Goal: Information Seeking & Learning: Learn about a topic

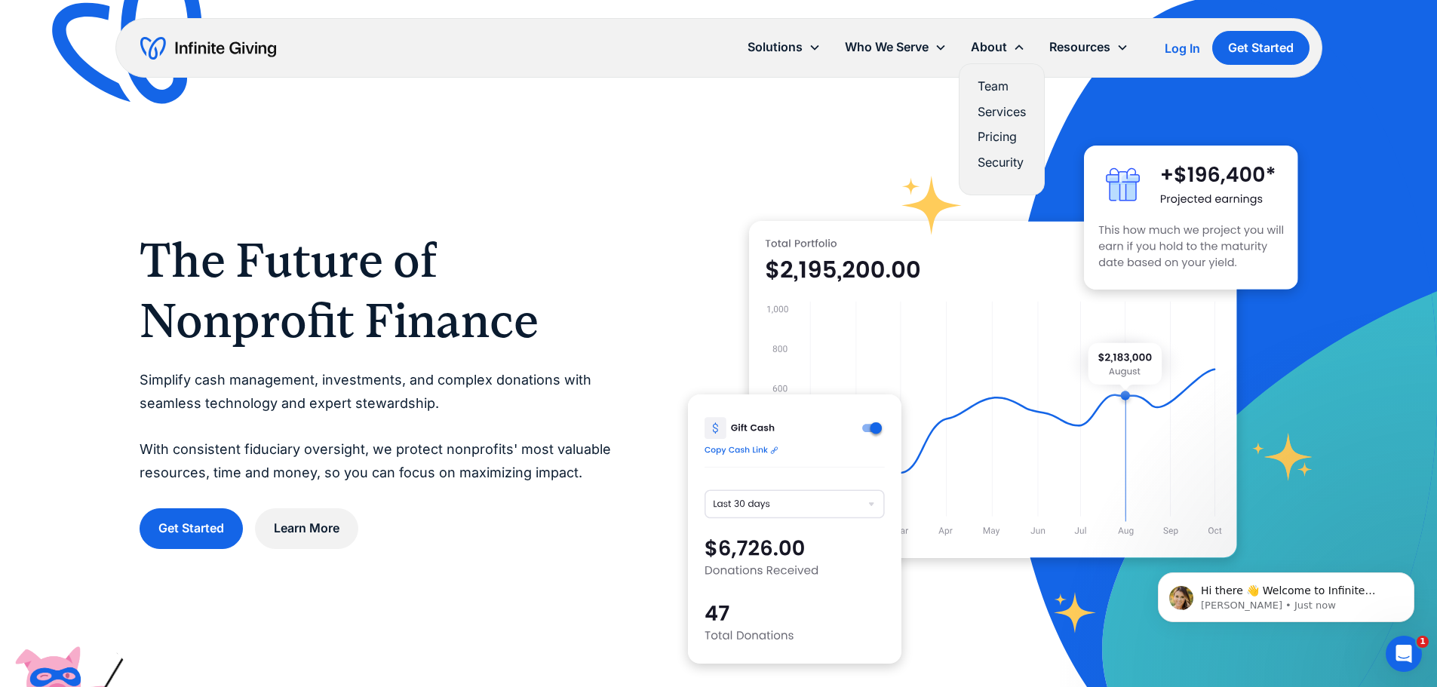
click at [994, 85] on link "Team" at bounding box center [1002, 86] width 48 height 20
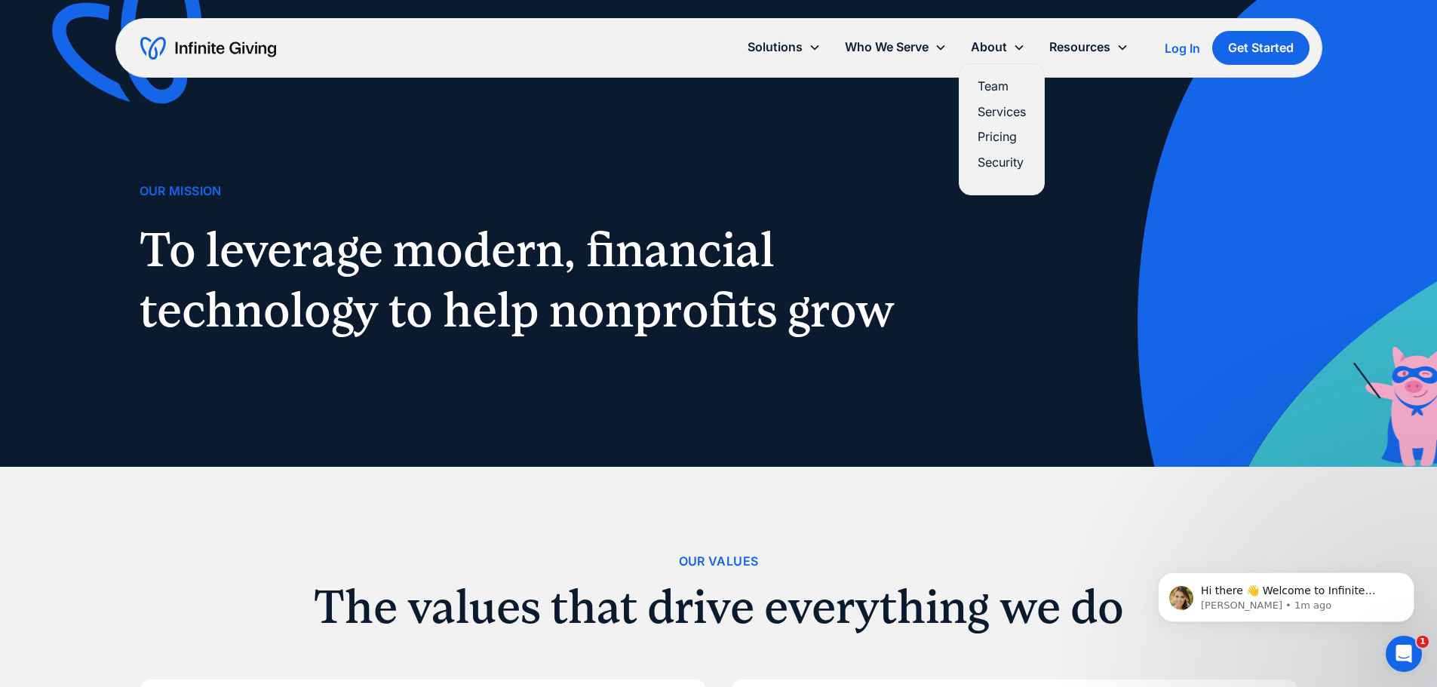
click at [997, 114] on link "Services" at bounding box center [1002, 112] width 48 height 20
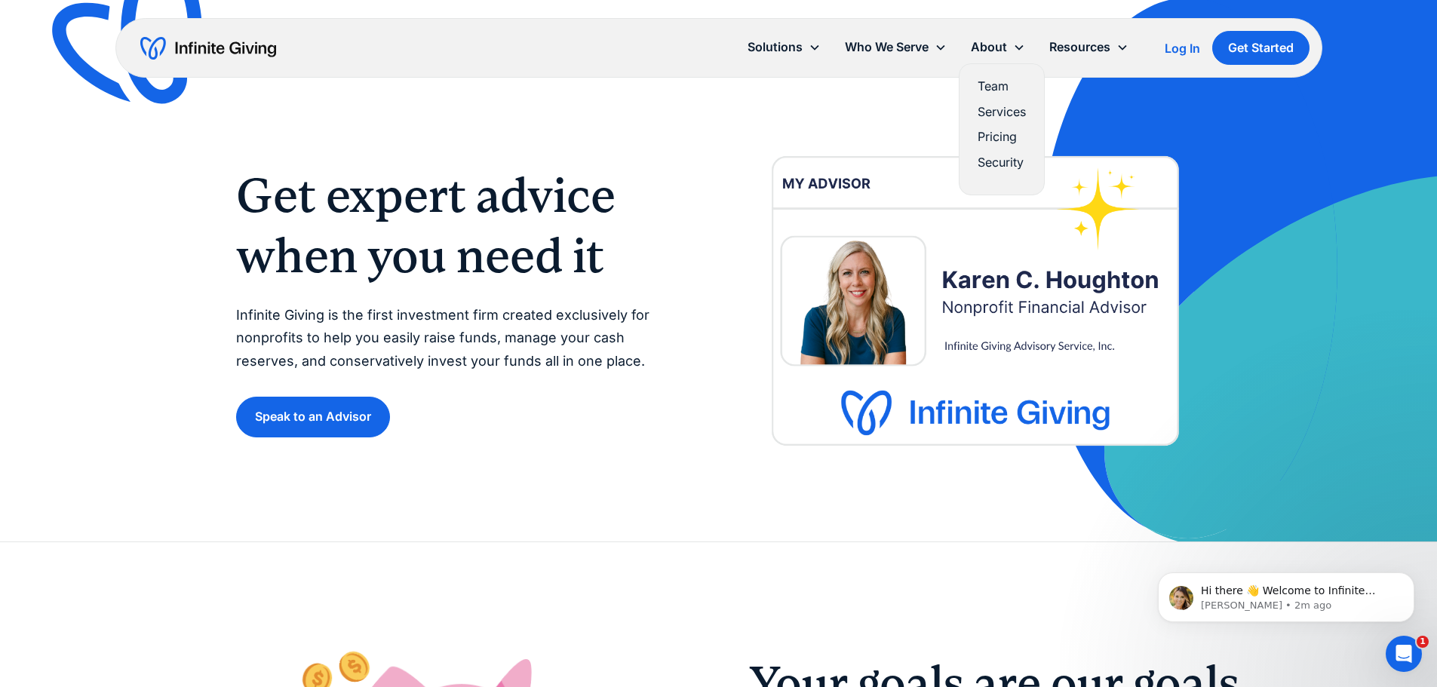
click at [1020, 55] on div "About" at bounding box center [998, 47] width 78 height 32
click at [991, 137] on link "Pricing" at bounding box center [1002, 137] width 48 height 20
